Goal: Information Seeking & Learning: Compare options

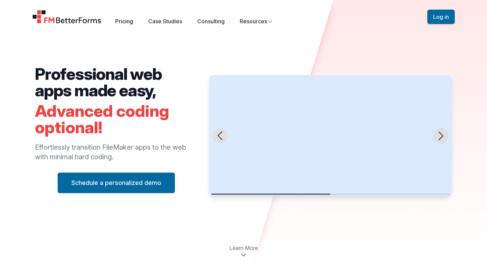
click at [128, 23] on link "Pricing" at bounding box center [124, 21] width 18 height 7
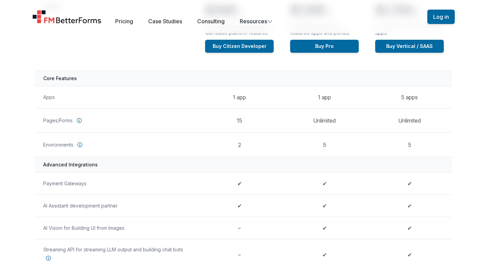
scroll to position [57, 0]
